Goal: Information Seeking & Learning: Find specific fact

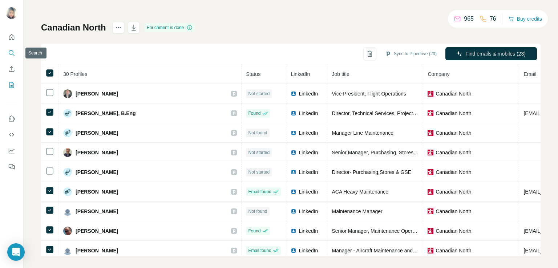
click at [12, 53] on icon "Search" at bounding box center [11, 52] width 7 height 7
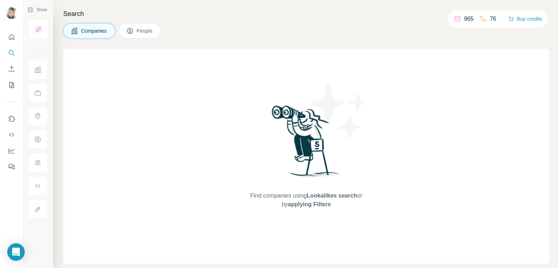
click at [87, 36] on button "Companies" at bounding box center [89, 30] width 52 height 15
click at [141, 27] on span "People" at bounding box center [145, 30] width 17 height 7
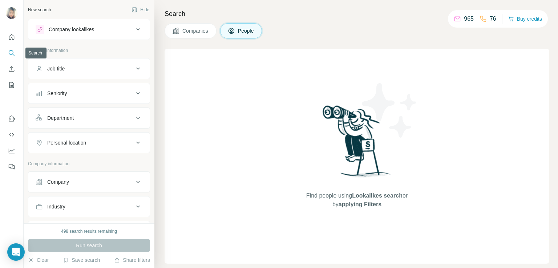
click at [15, 56] on icon "Search" at bounding box center [11, 52] width 7 height 7
click at [171, 33] on button "Companies" at bounding box center [191, 30] width 52 height 15
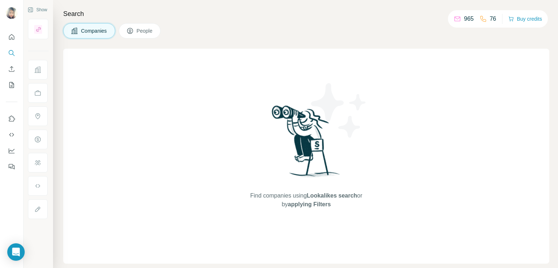
click at [97, 36] on button "Companies" at bounding box center [89, 30] width 52 height 15
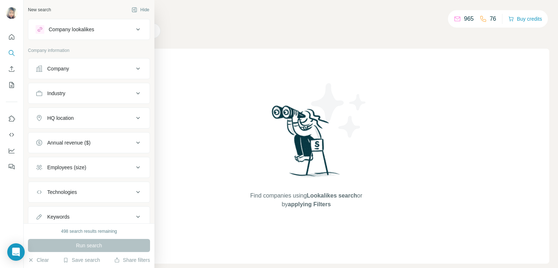
click at [77, 71] on div "Company" at bounding box center [85, 68] width 98 height 7
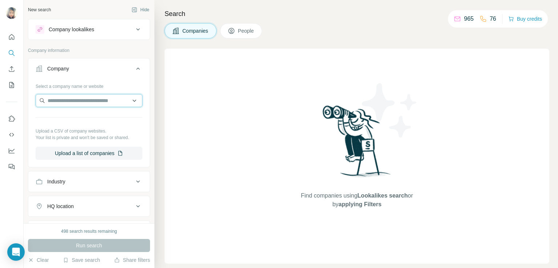
click at [67, 97] on input "text" at bounding box center [89, 100] width 107 height 13
paste input "**********"
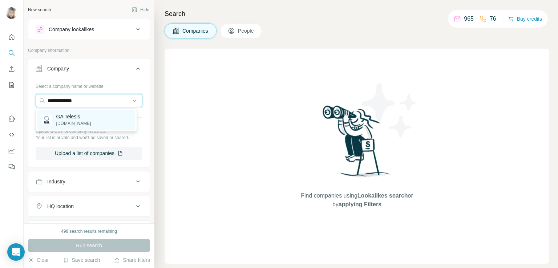
type input "**********"
click at [72, 120] on p "[DOMAIN_NAME]" at bounding box center [73, 123] width 35 height 7
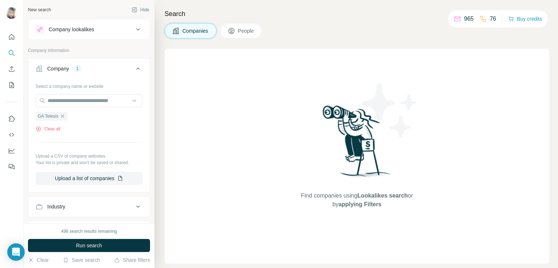
click at [247, 29] on span "People" at bounding box center [246, 30] width 17 height 7
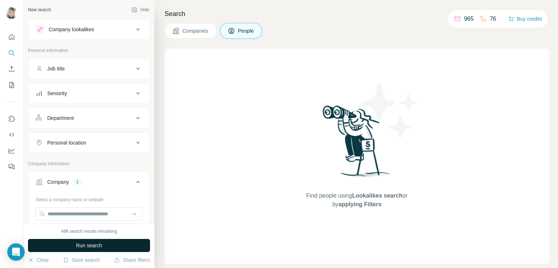
click at [71, 241] on button "Run search" at bounding box center [89, 245] width 122 height 13
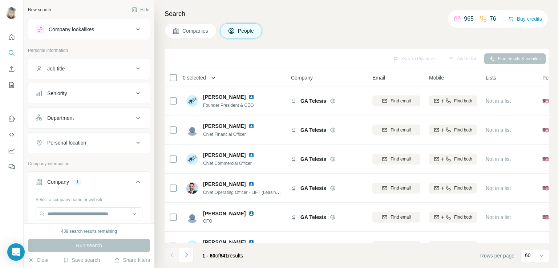
click at [214, 74] on icon "button" at bounding box center [213, 77] width 7 height 7
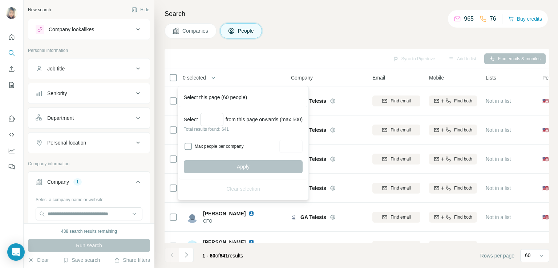
click at [321, 38] on div "Companies People" at bounding box center [357, 30] width 385 height 15
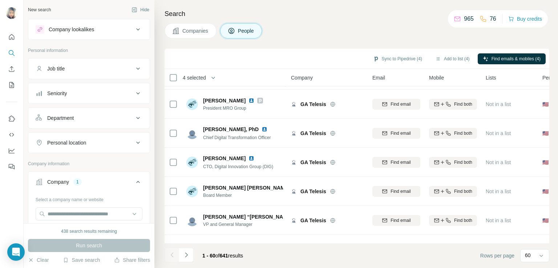
scroll to position [236, 0]
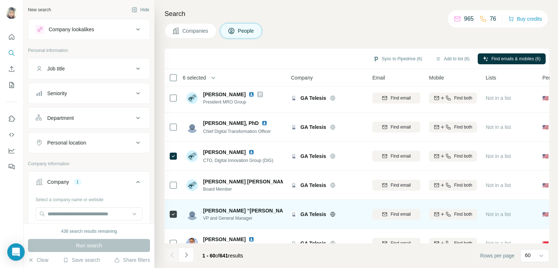
click at [342, 208] on img at bounding box center [345, 211] width 6 height 6
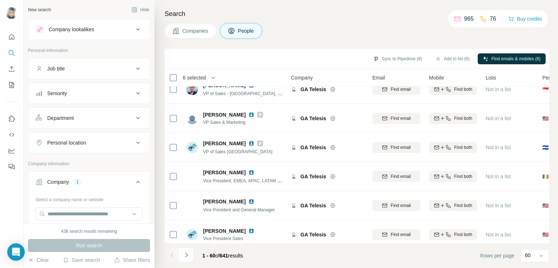
scroll to position [393, 0]
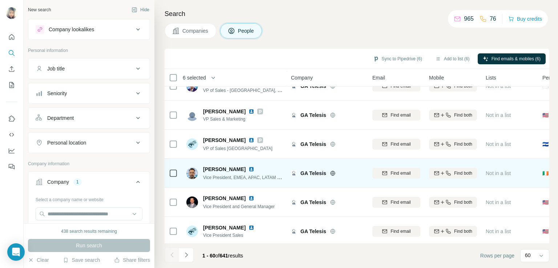
click at [249, 171] on img at bounding box center [252, 170] width 6 height 6
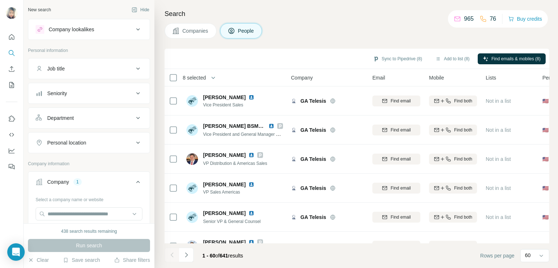
scroll to position [527, 0]
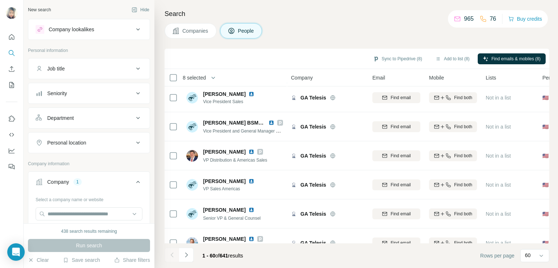
click at [134, 119] on icon at bounding box center [138, 118] width 9 height 9
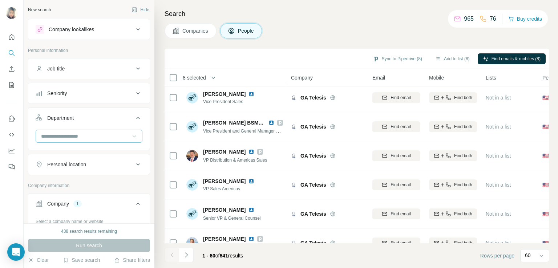
click at [131, 135] on icon at bounding box center [134, 136] width 7 height 7
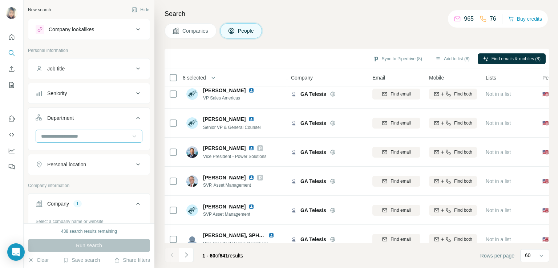
scroll to position [602, 0]
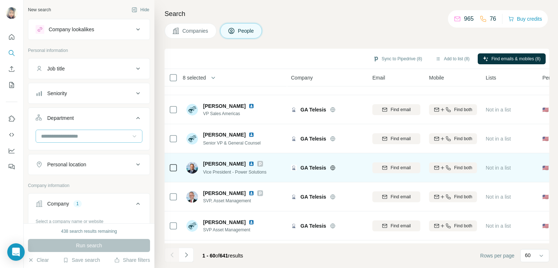
click at [258, 165] on icon at bounding box center [260, 164] width 4 height 6
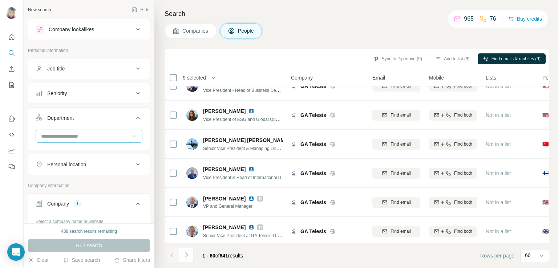
scroll to position [891, 0]
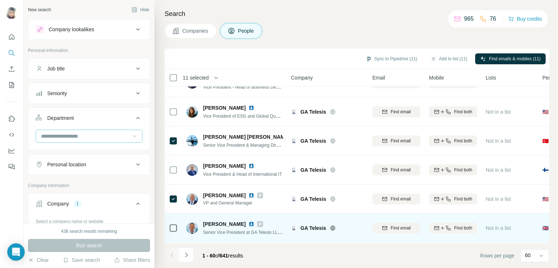
click at [250, 231] on span "Senior Vice President at GA Telesis LLC, Managing Director at GA Telesis UK Ltd" at bounding box center [281, 232] width 157 height 6
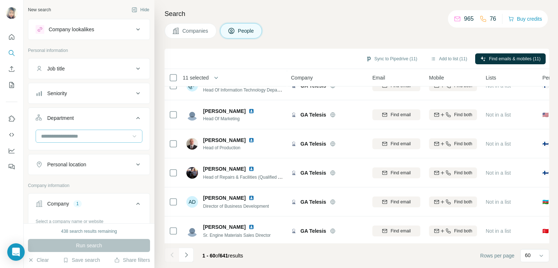
scroll to position [1185, 0]
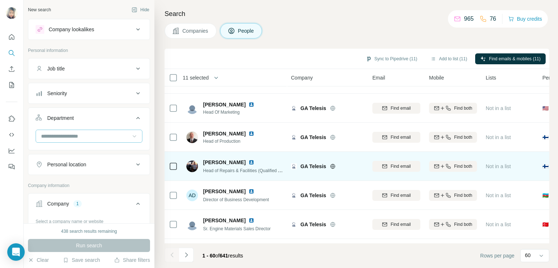
click at [174, 170] on icon at bounding box center [173, 166] width 9 height 9
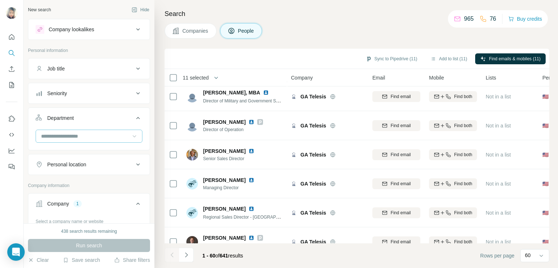
scroll to position [1352, 0]
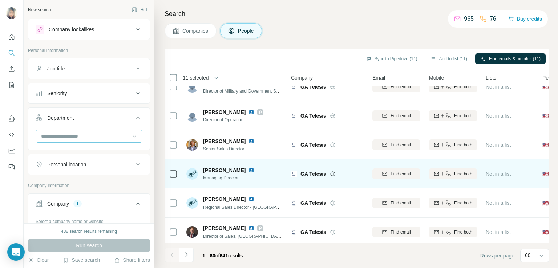
click at [177, 175] on icon at bounding box center [173, 174] width 9 height 9
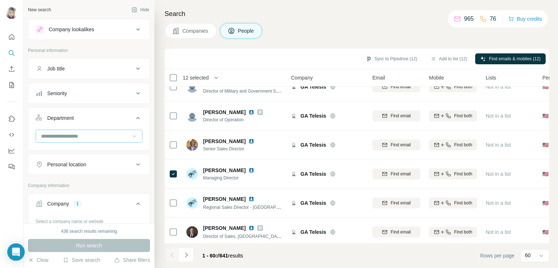
click at [184, 30] on span "Companies" at bounding box center [196, 30] width 27 height 7
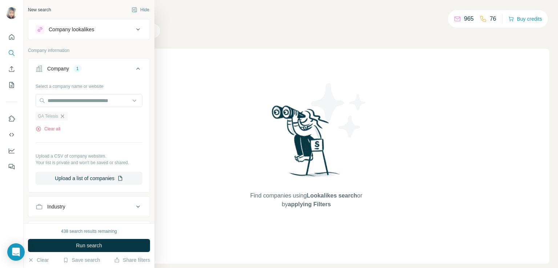
click at [64, 118] on icon "button" at bounding box center [63, 116] width 6 height 6
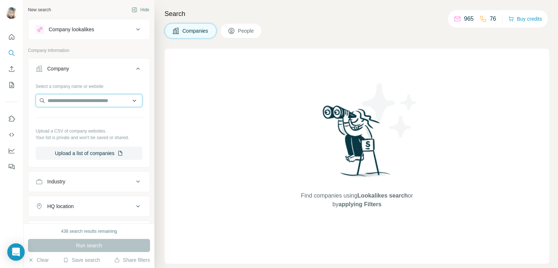
click at [57, 102] on input "text" at bounding box center [89, 100] width 107 height 13
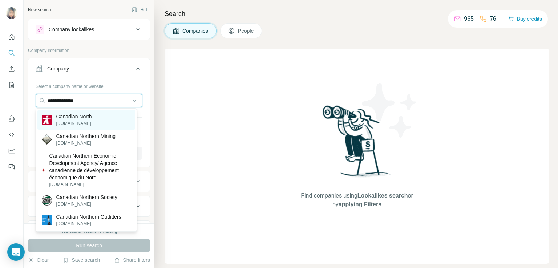
type input "**********"
click at [86, 124] on p "[DOMAIN_NAME]" at bounding box center [74, 123] width 36 height 7
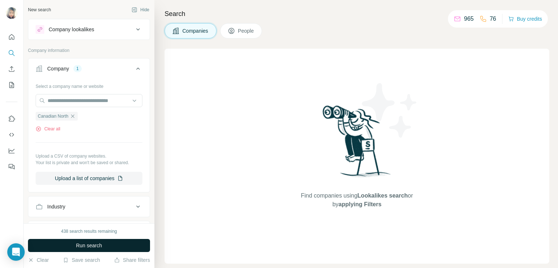
click at [71, 248] on button "Run search" at bounding box center [89, 245] width 122 height 13
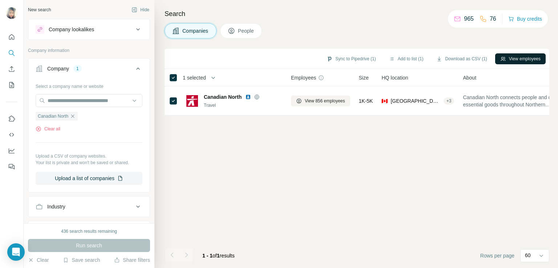
click at [520, 60] on button "View employees" at bounding box center [521, 58] width 51 height 11
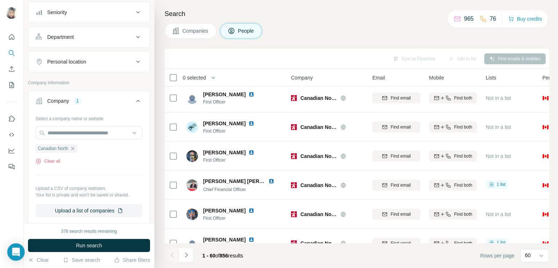
scroll to position [72, 0]
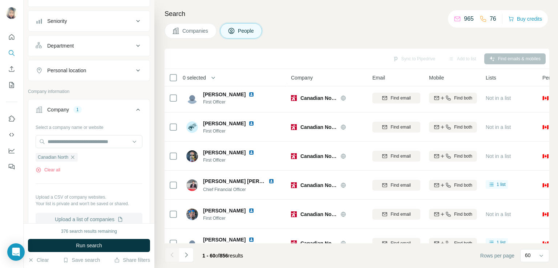
click at [107, 220] on button "Upload a list of companies" at bounding box center [89, 219] width 107 height 13
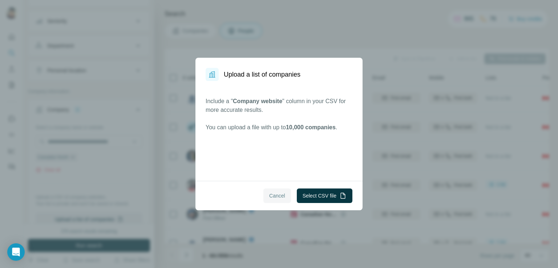
click at [276, 198] on span "Cancel" at bounding box center [277, 195] width 16 height 7
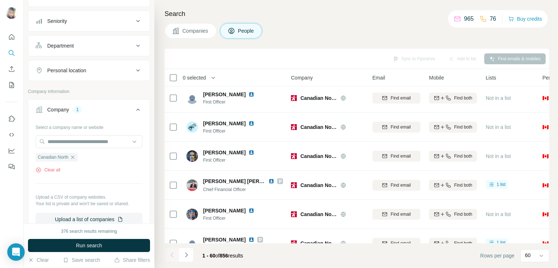
click at [448, 64] on div "Add to list" at bounding box center [463, 58] width 38 height 11
click at [295, 39] on div "Search Companies People Sync to Pipedrive Add to list Find emails & mobiles 0 s…" at bounding box center [357, 134] width 404 height 268
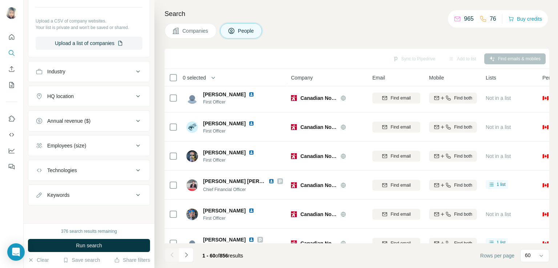
scroll to position [249, 0]
click at [497, 257] on span "Rows per page" at bounding box center [498, 255] width 34 height 7
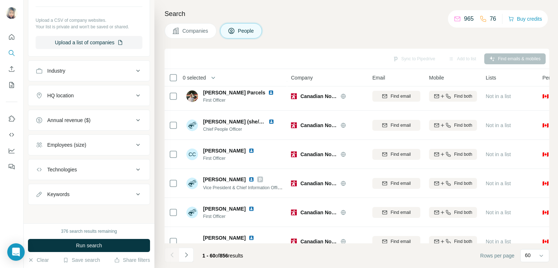
scroll to position [0, 0]
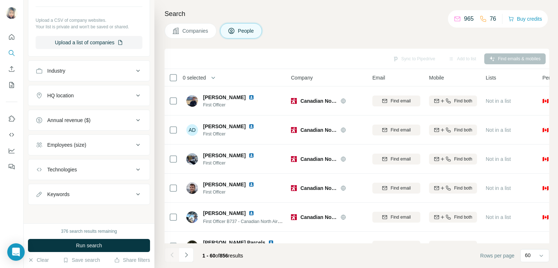
click at [449, 57] on div "Add to list" at bounding box center [463, 58] width 38 height 11
click at [106, 41] on button "Upload a list of companies" at bounding box center [89, 42] width 107 height 13
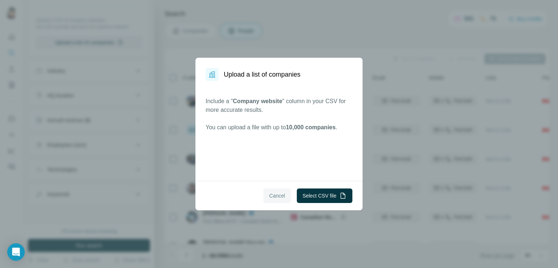
click at [271, 199] on span "Cancel" at bounding box center [277, 195] width 16 height 7
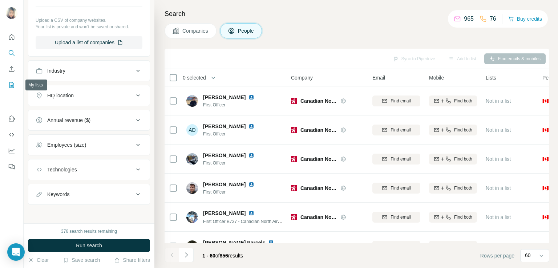
click at [13, 83] on icon "My lists" at bounding box center [11, 85] width 5 height 6
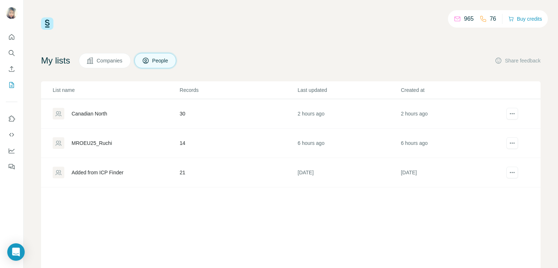
click at [104, 113] on div "Canadian North" at bounding box center [90, 113] width 36 height 7
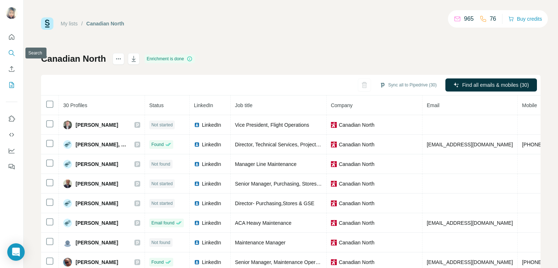
click at [12, 54] on icon "Search" at bounding box center [11, 52] width 7 height 7
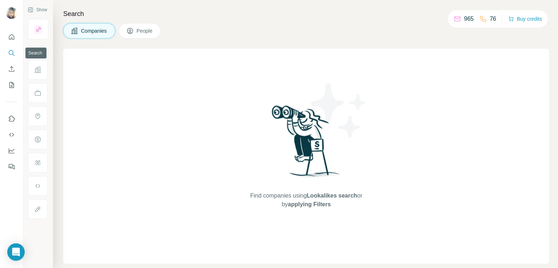
click at [7, 48] on button "Search" at bounding box center [12, 53] width 12 height 13
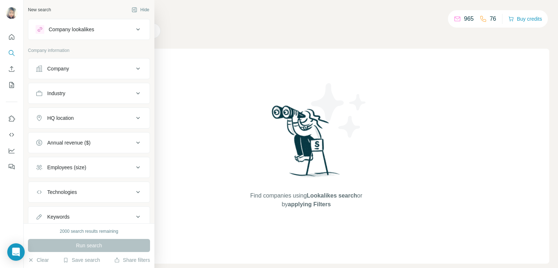
click at [62, 67] on div "Company" at bounding box center [58, 68] width 22 height 7
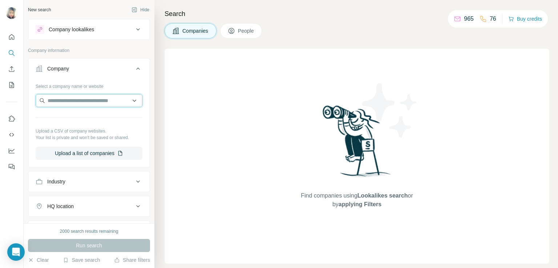
click at [59, 103] on input "text" at bounding box center [89, 100] width 107 height 13
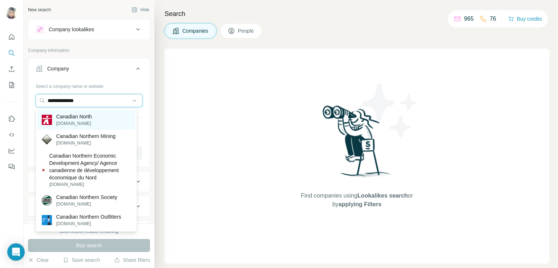
type input "**********"
click at [85, 117] on p "Canadian North" at bounding box center [74, 116] width 36 height 7
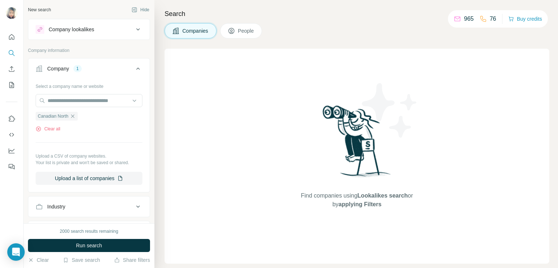
click at [240, 34] on span "People" at bounding box center [246, 30] width 17 height 7
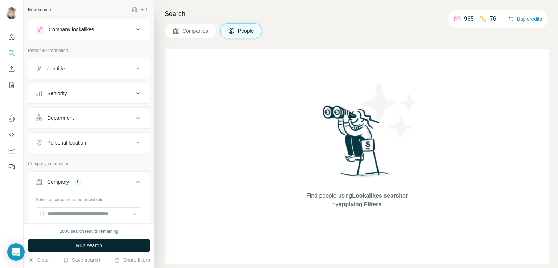
click at [97, 247] on span "Run search" at bounding box center [89, 245] width 26 height 7
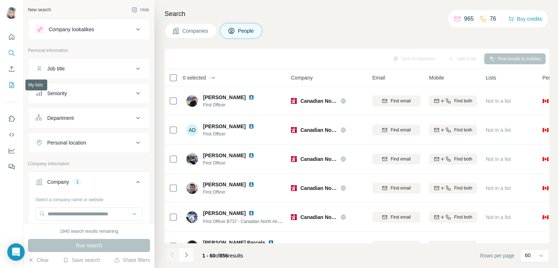
click at [8, 85] on icon "My lists" at bounding box center [11, 84] width 7 height 7
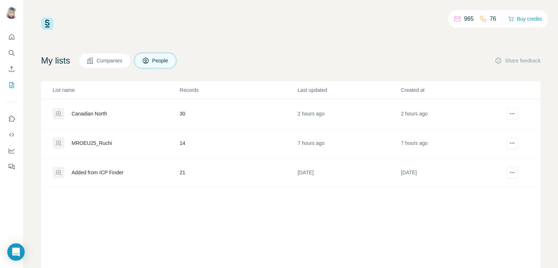
click at [93, 145] on div "MROEU25_Ruchi" at bounding box center [92, 143] width 40 height 7
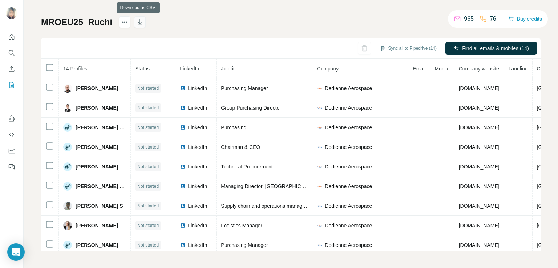
click at [139, 23] on icon "button" at bounding box center [140, 23] width 4 height 2
